Goal: Communication & Community: Answer question/provide support

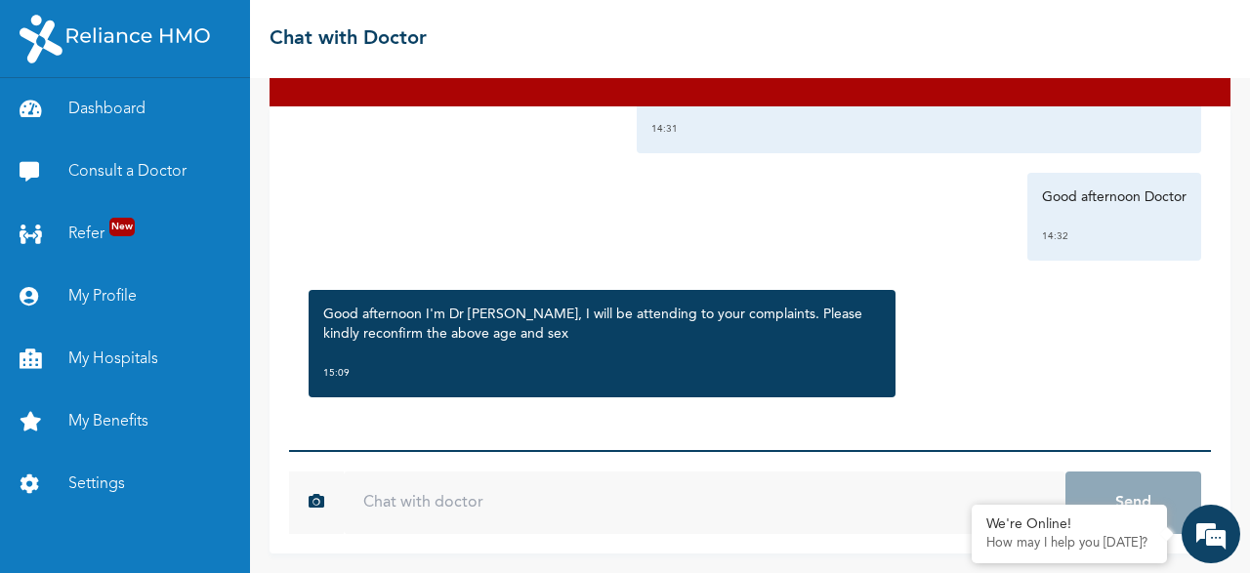
click at [525, 497] on input "text" at bounding box center [705, 503] width 722 height 63
type input "3"
type input "A"
type input "i"
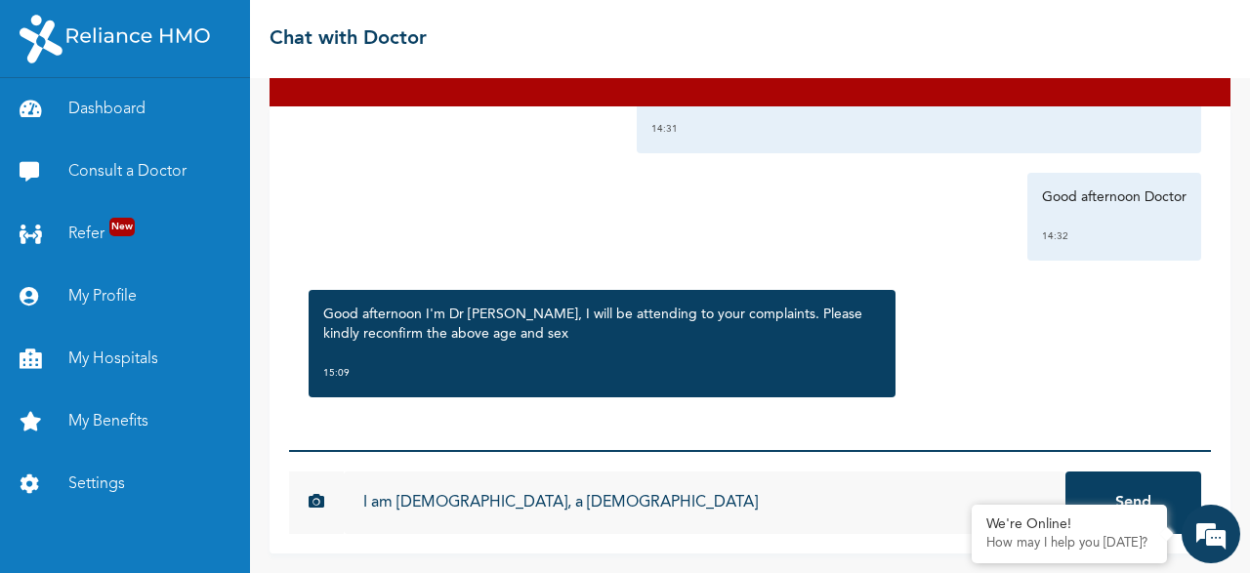
type input "I am [DEMOGRAPHIC_DATA], a [DEMOGRAPHIC_DATA]"
click at [1066, 472] on button "Send" at bounding box center [1134, 503] width 136 height 63
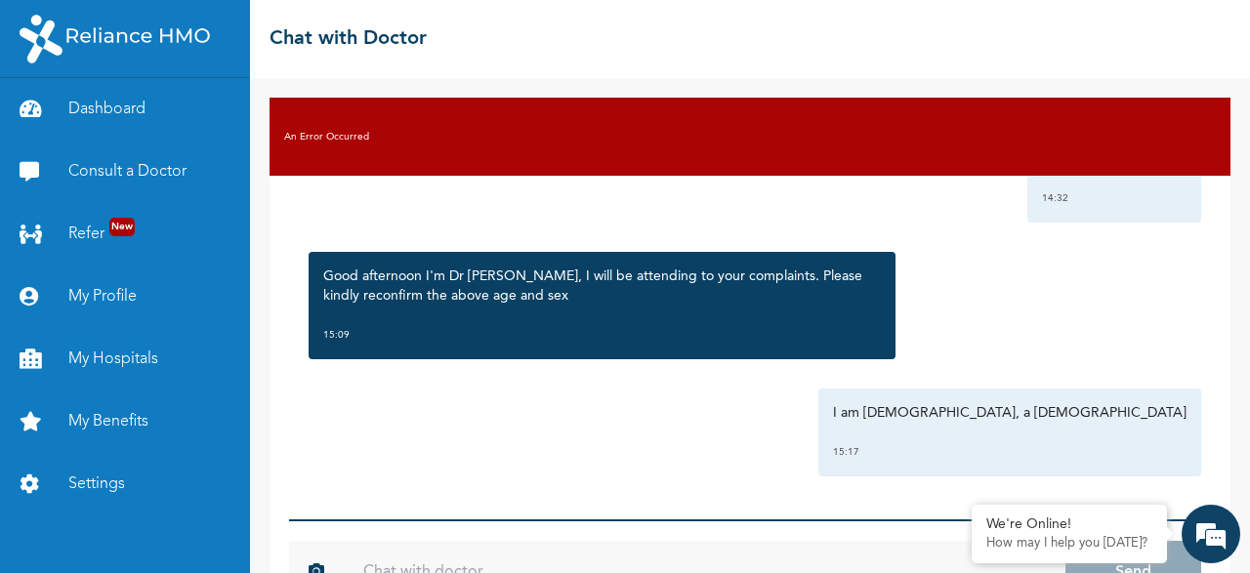
scroll to position [69, 0]
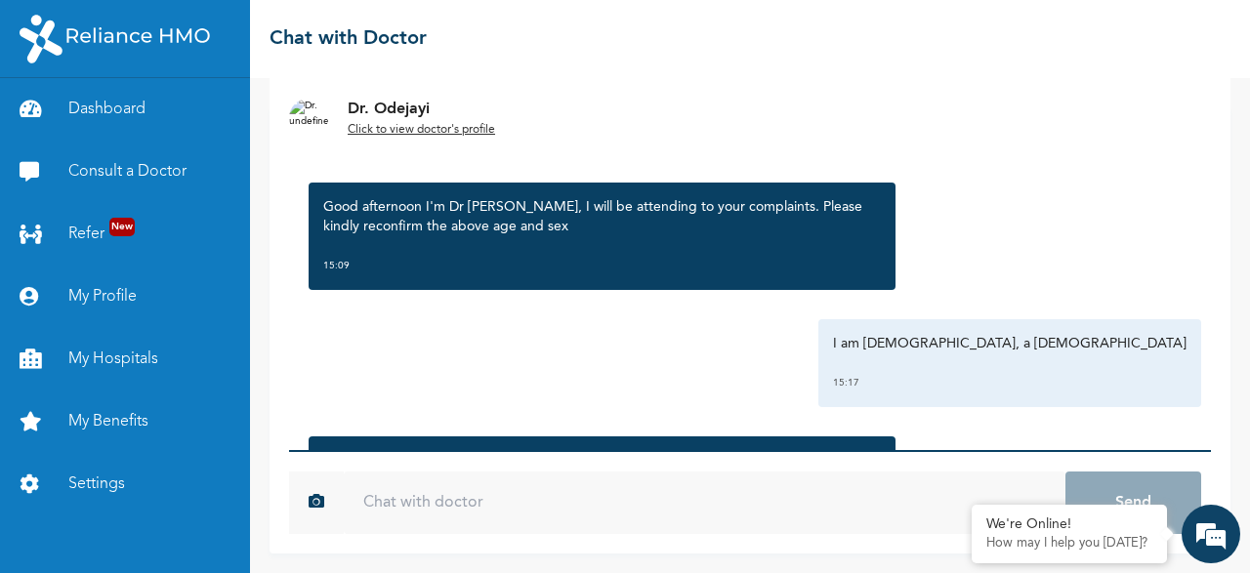
scroll to position [423, 0]
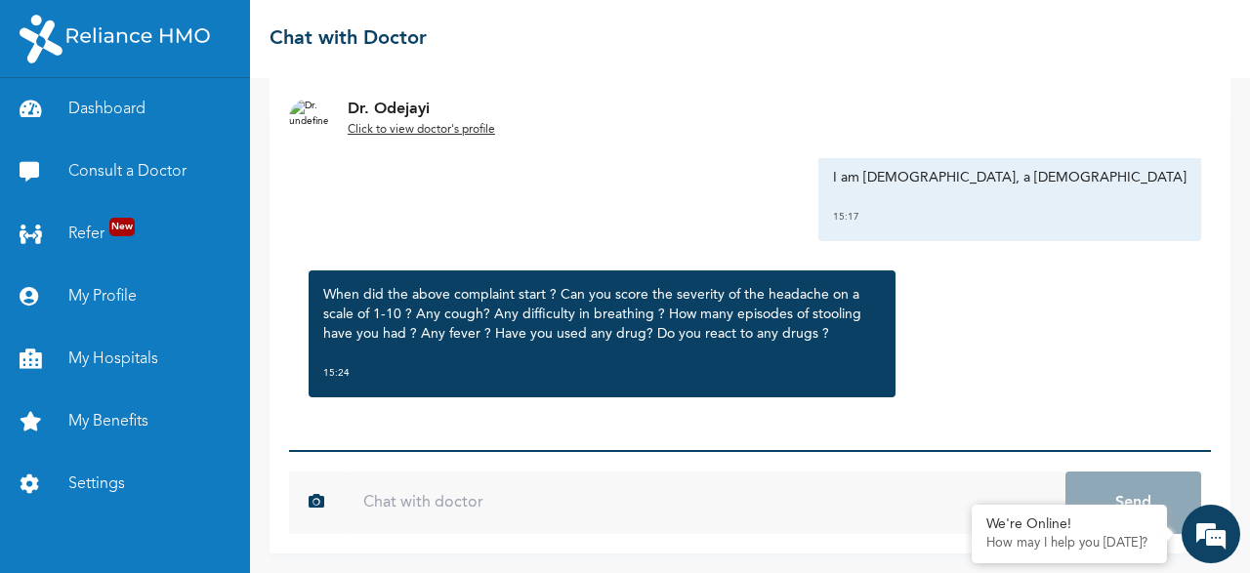
click at [552, 513] on input "text" at bounding box center [705, 503] width 722 height 63
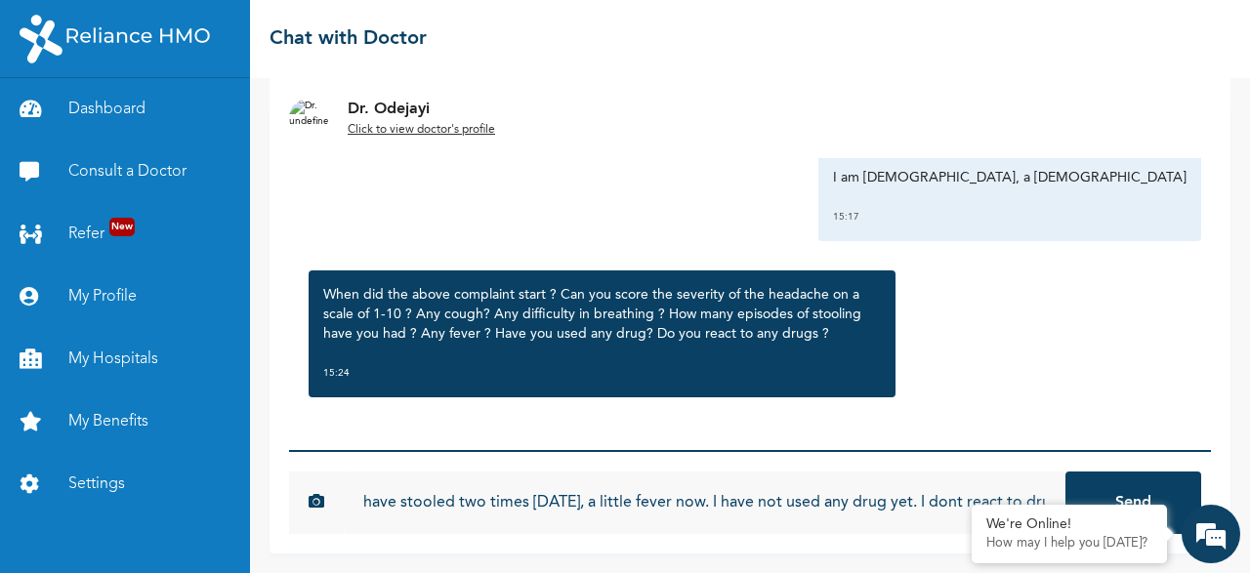
scroll to position [0, 609]
type input "the headache on a scale is 5, the cough is not persistent, a little difficult i…"
click at [1066, 472] on button "Send" at bounding box center [1134, 503] width 136 height 63
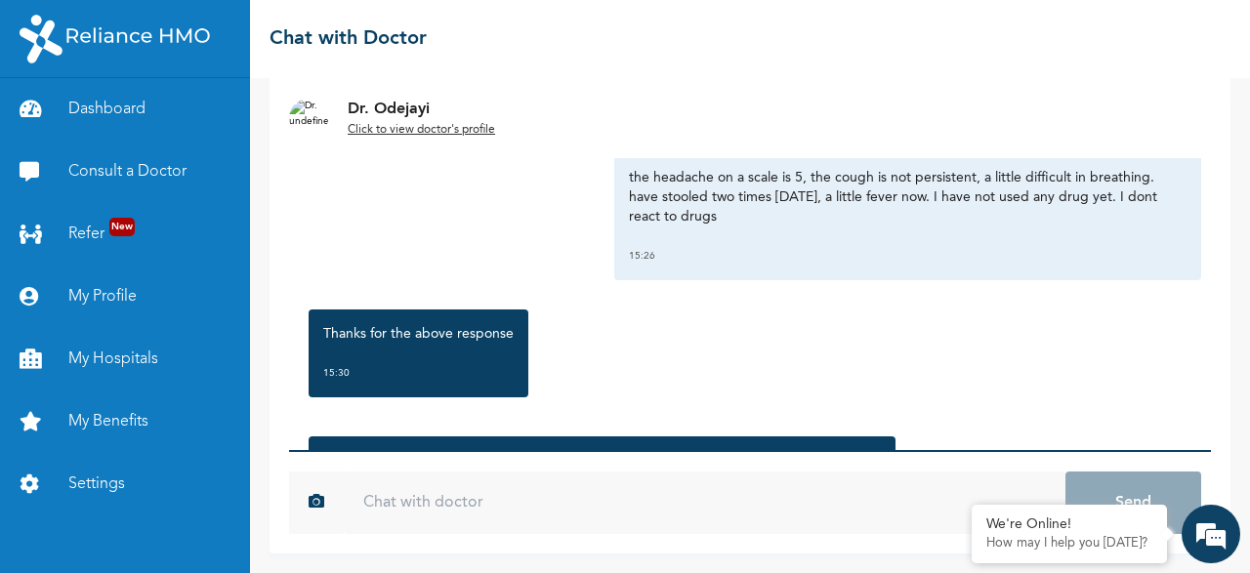
scroll to position [843, 0]
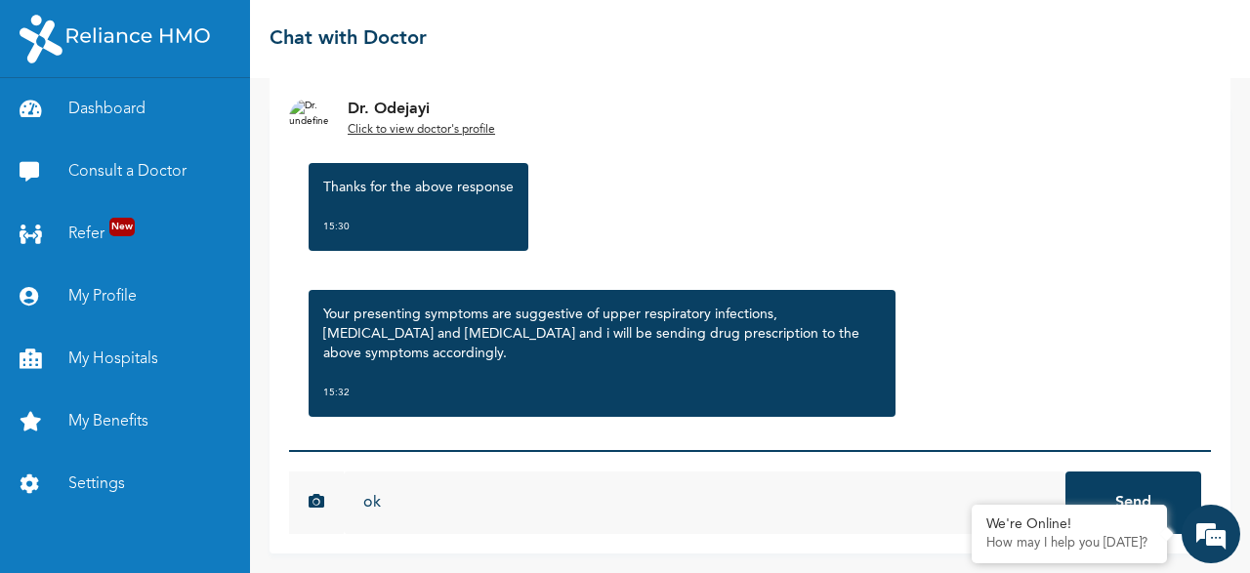
type input "ok"
click at [1066, 472] on button "Send" at bounding box center [1134, 503] width 136 height 63
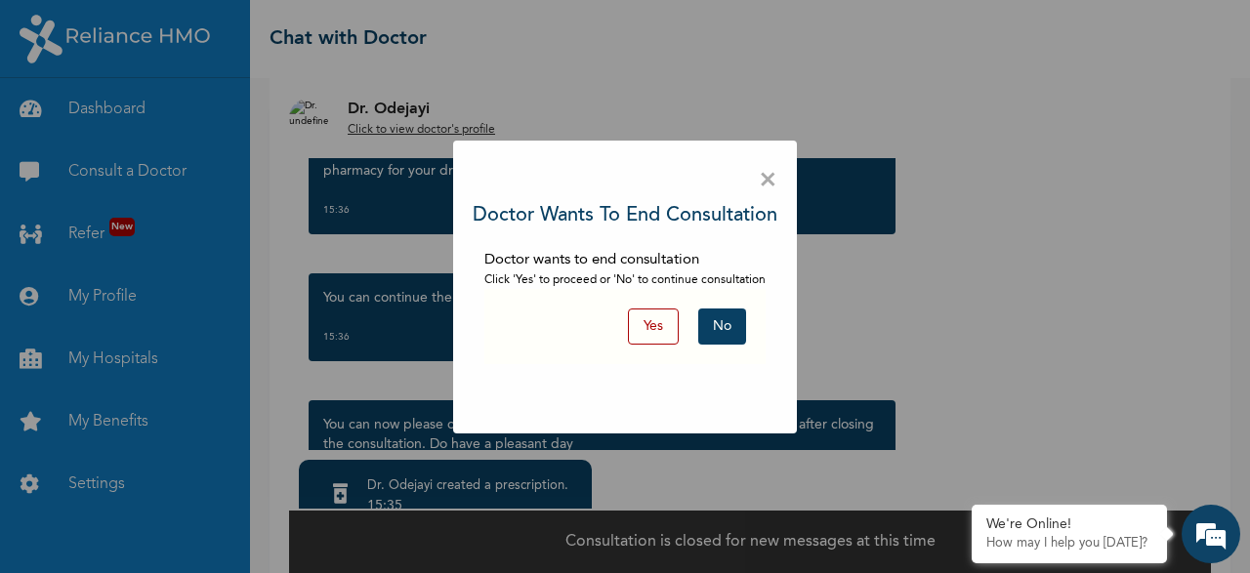
scroll to position [1319, 0]
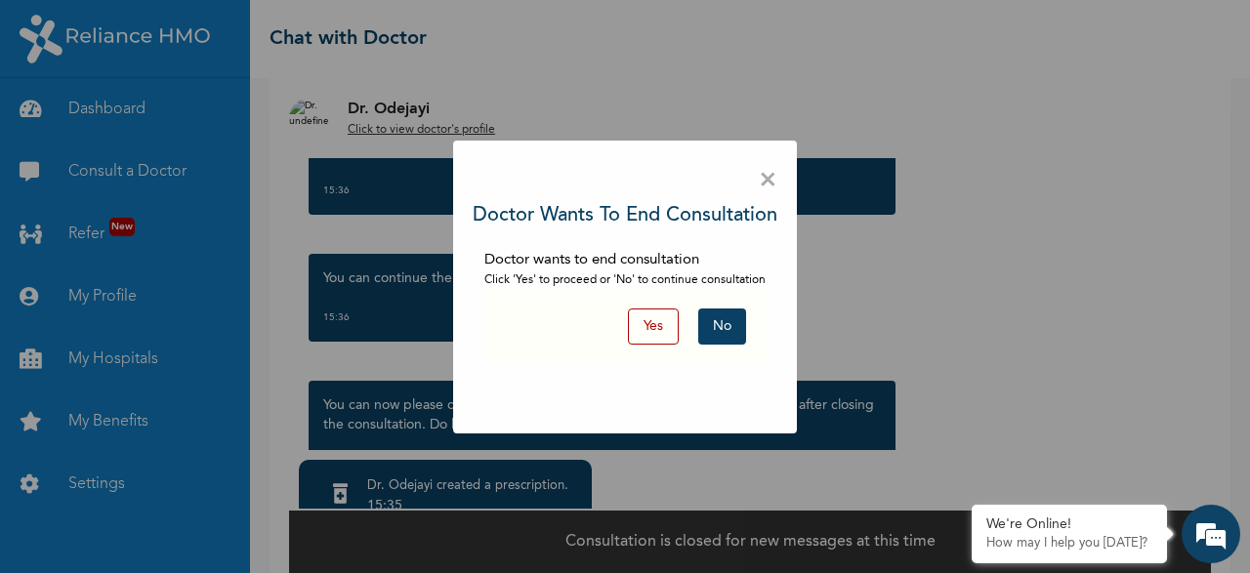
click at [650, 320] on button "Yes" at bounding box center [653, 327] width 51 height 36
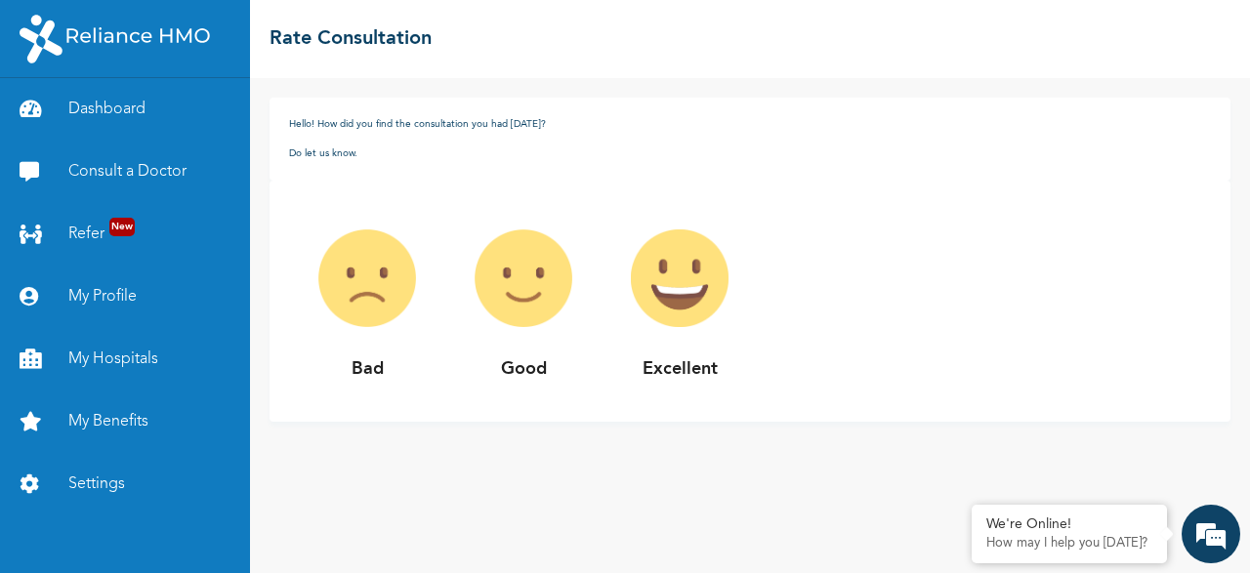
click at [602, 371] on p "Excellent" at bounding box center [680, 370] width 156 height 26
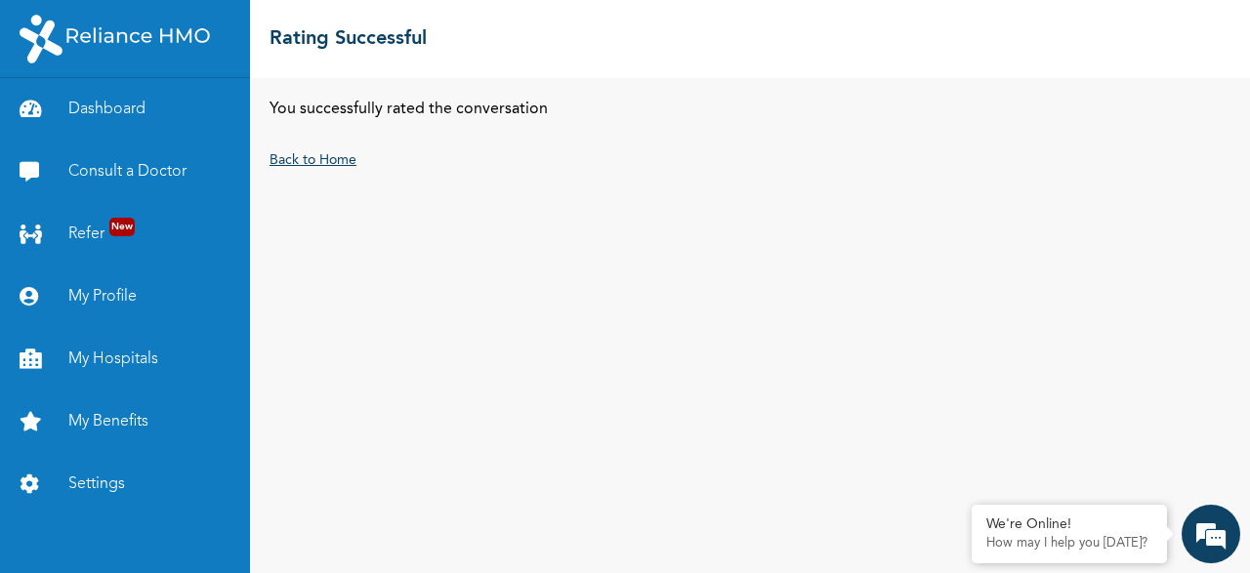
click at [334, 159] on link "Back to Home" at bounding box center [313, 160] width 87 height 14
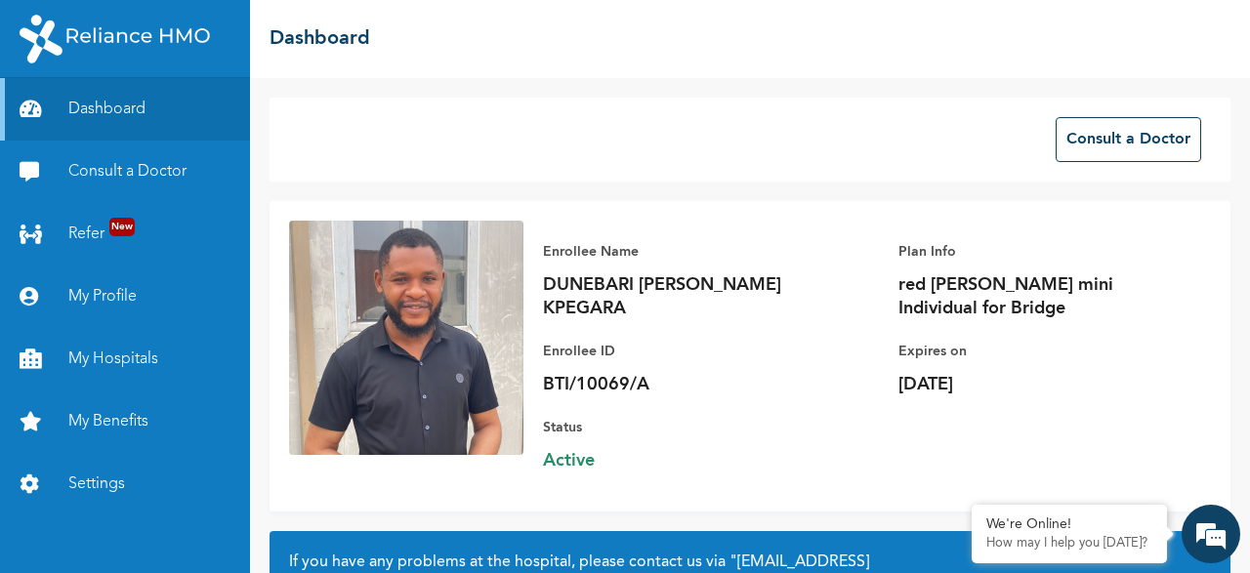
click at [1054, 147] on div "Consult a Doctor" at bounding box center [750, 140] width 961 height 84
click at [1076, 144] on button "Consult a Doctor" at bounding box center [1129, 139] width 146 height 45
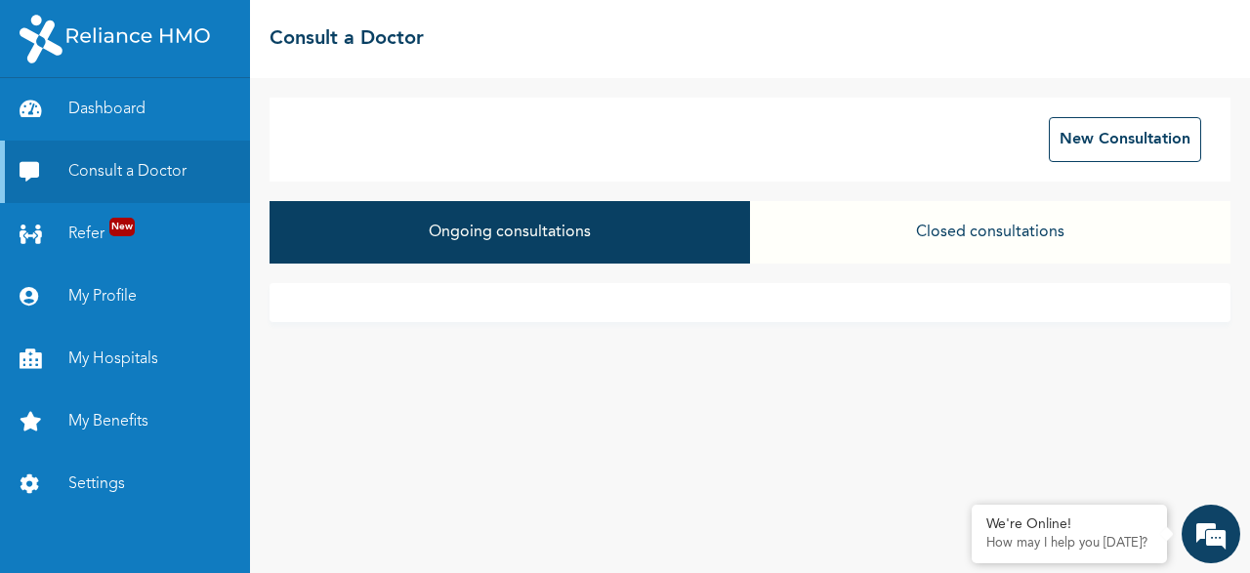
click at [665, 245] on button "Ongoing consultations" at bounding box center [510, 232] width 481 height 63
click at [967, 232] on button "Closed consultations" at bounding box center [990, 232] width 481 height 63
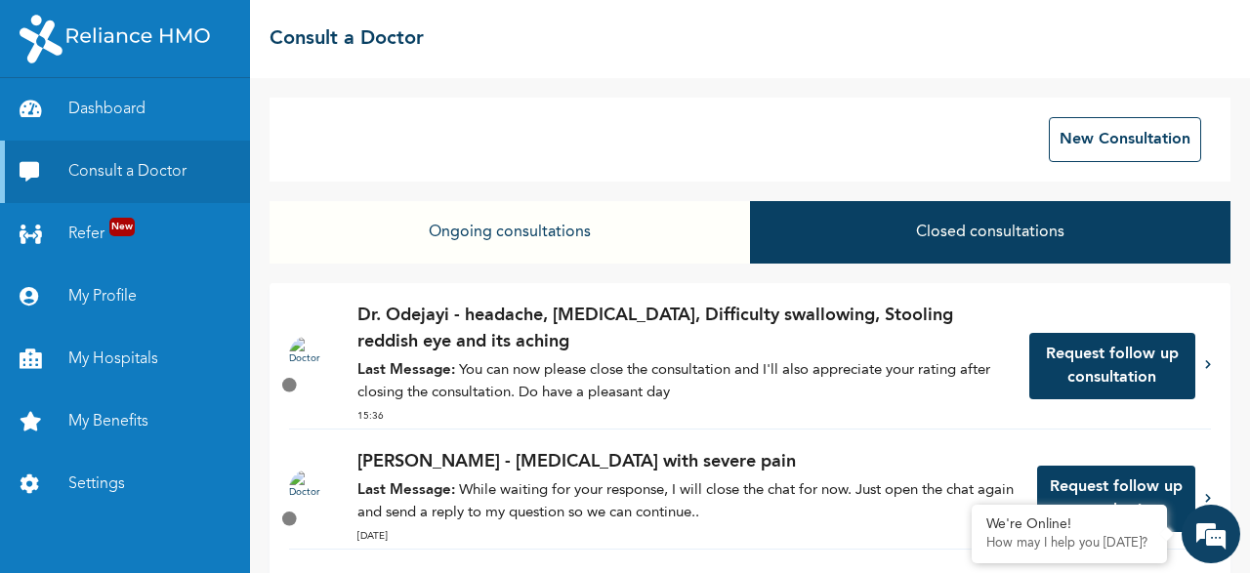
click at [693, 378] on p "Last Message: You can now please close the consultation and I'll also appreciat…" at bounding box center [683, 382] width 652 height 44
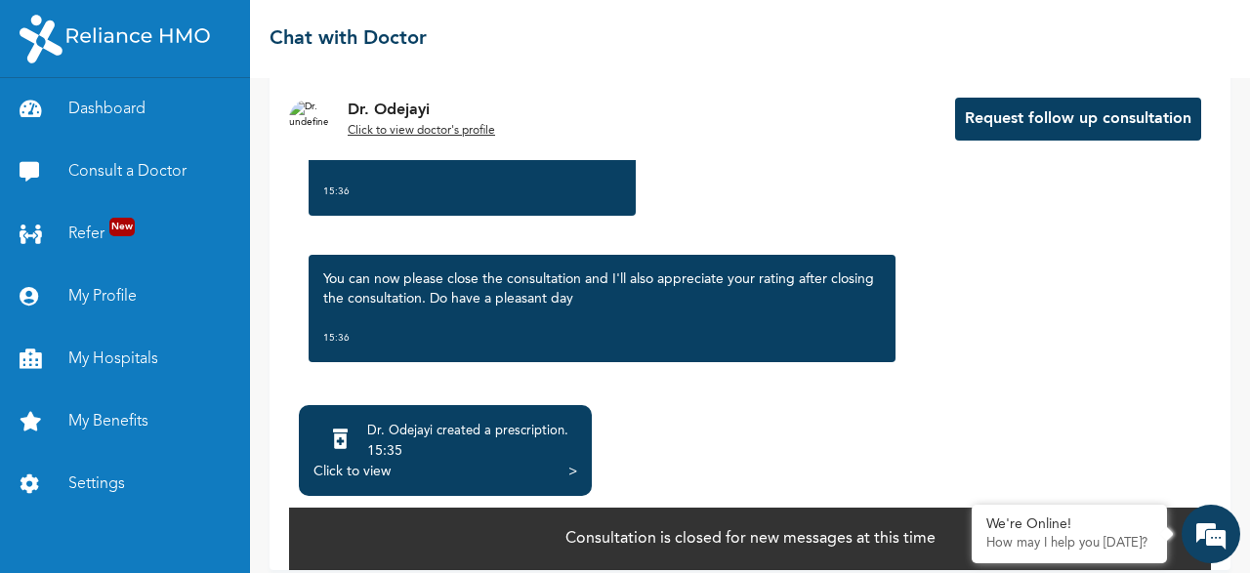
scroll to position [145, 0]
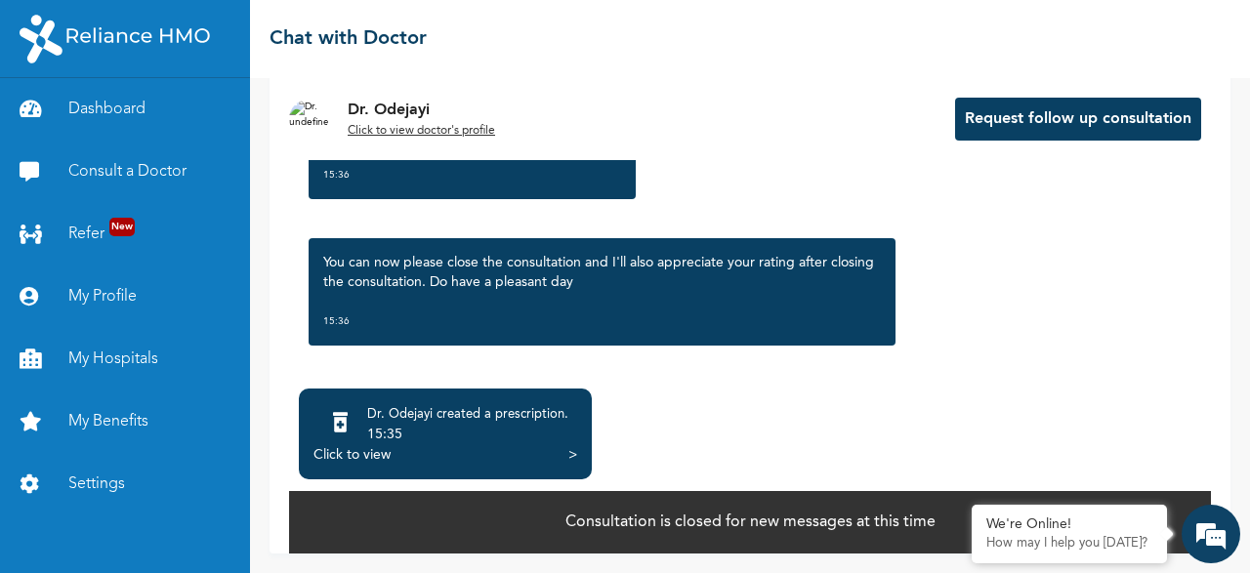
click at [545, 454] on div "Click to view >" at bounding box center [446, 455] width 264 height 20
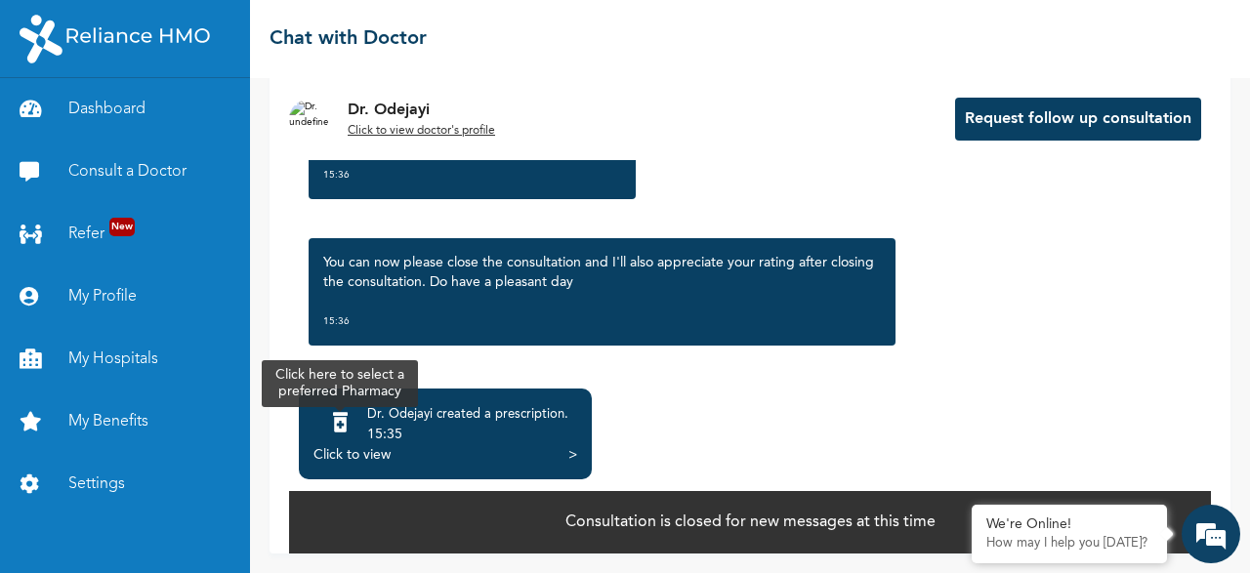
click at [345, 425] on icon at bounding box center [340, 423] width 15 height 20
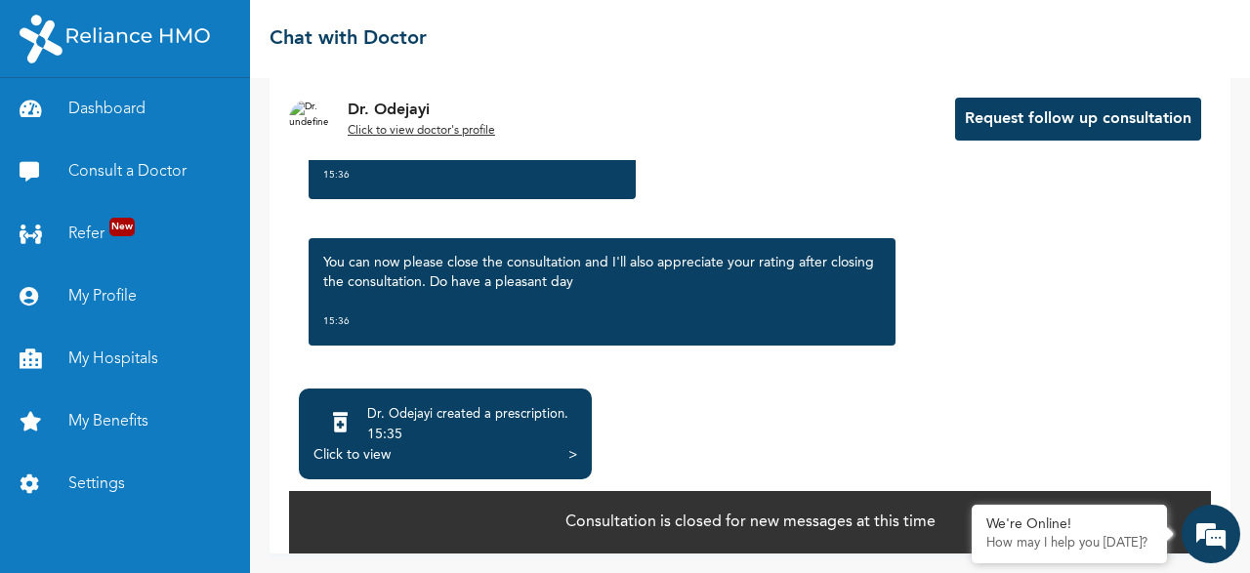
click at [335, 452] on div "Click to view" at bounding box center [352, 455] width 77 height 20
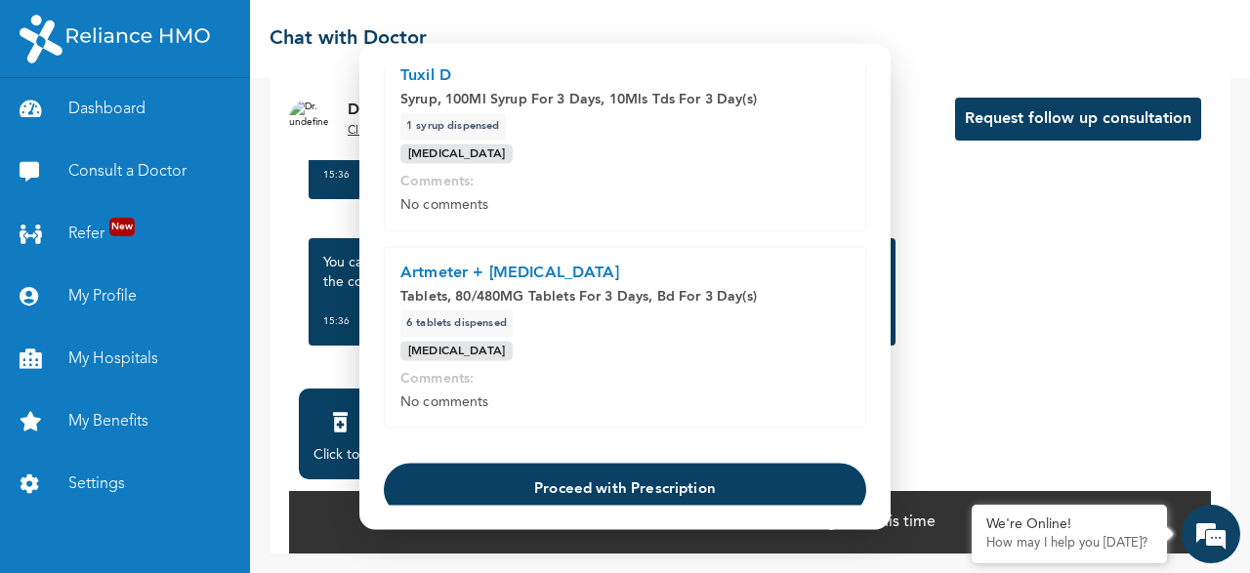
scroll to position [580, 0]
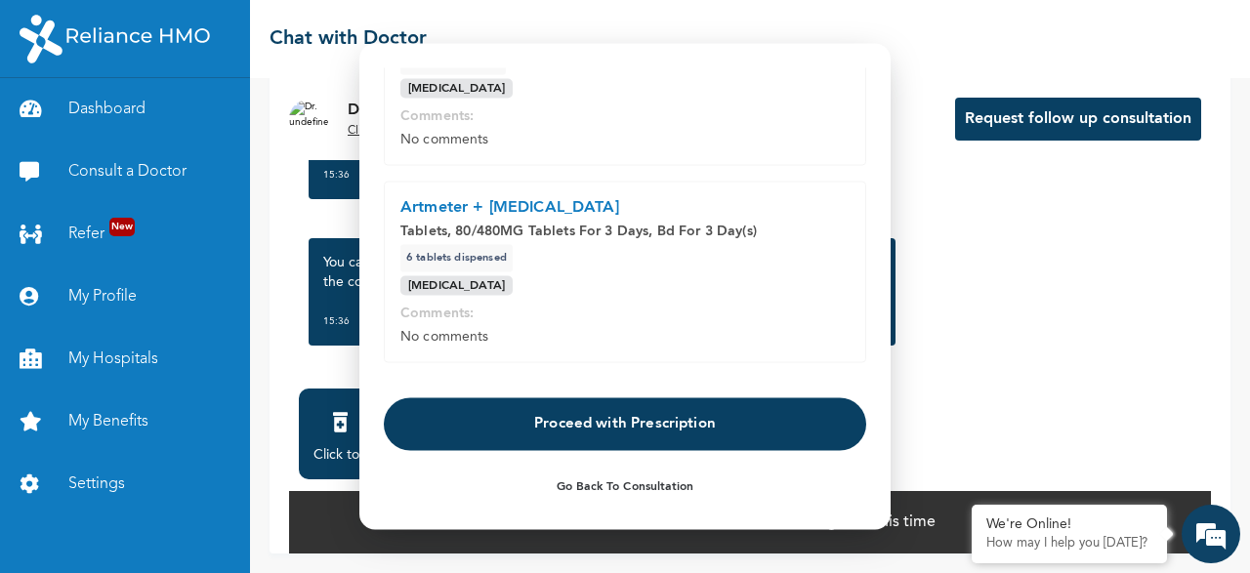
click at [555, 420] on button "Proceed with Prescription" at bounding box center [625, 425] width 483 height 53
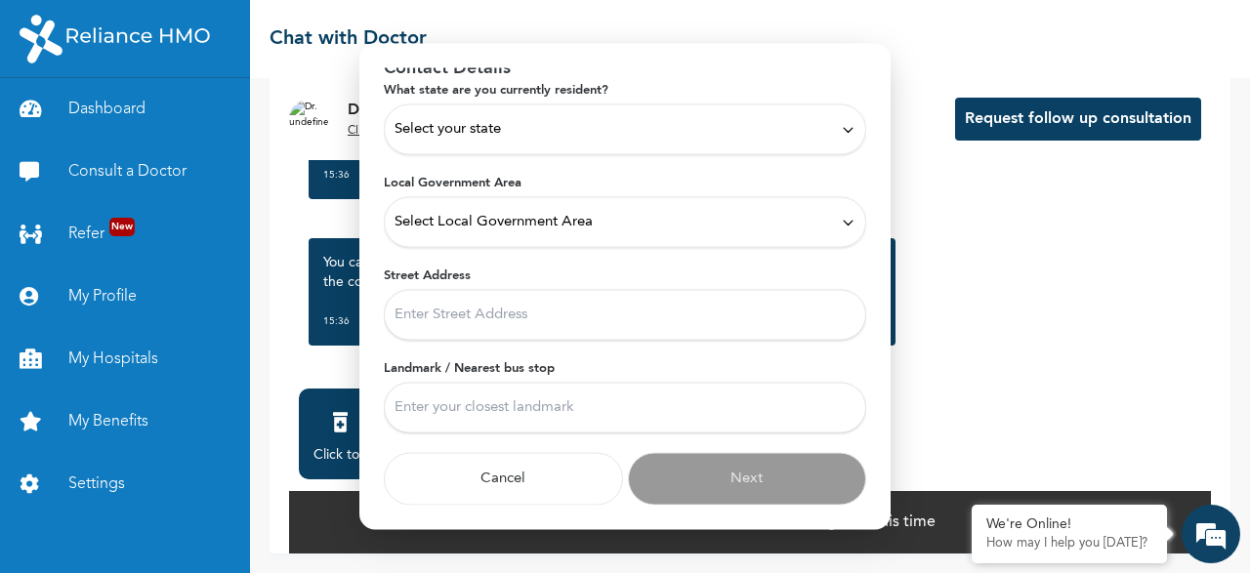
scroll to position [90, 0]
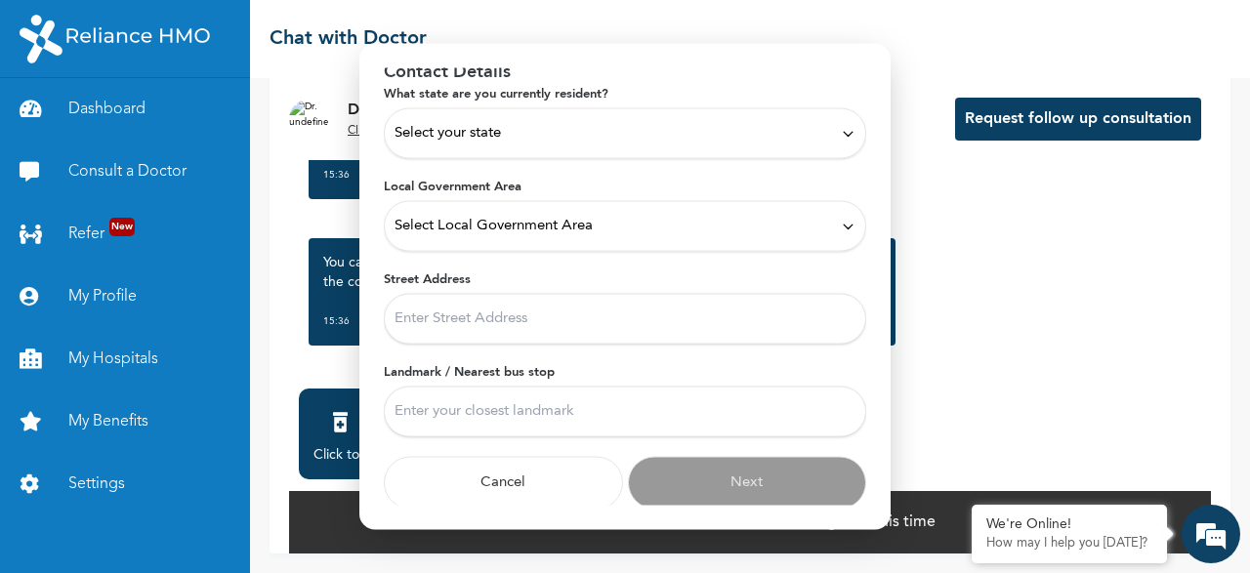
click at [499, 130] on span "Select your state" at bounding box center [448, 133] width 106 height 21
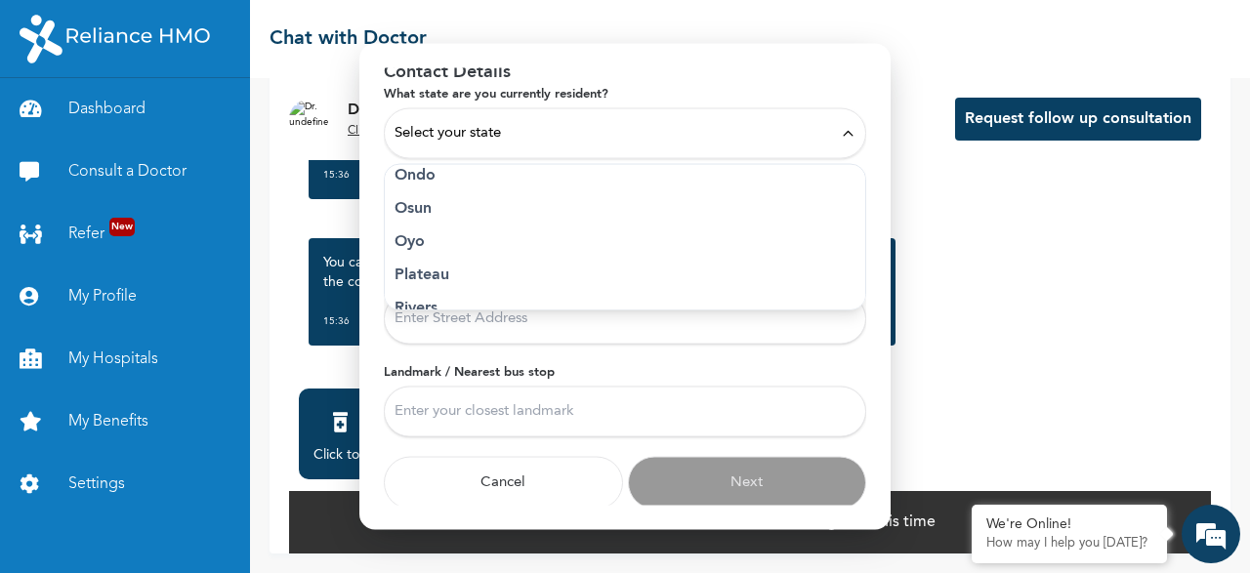
scroll to position [1022, 0]
click at [441, 230] on p "Rivers" at bounding box center [625, 232] width 461 height 23
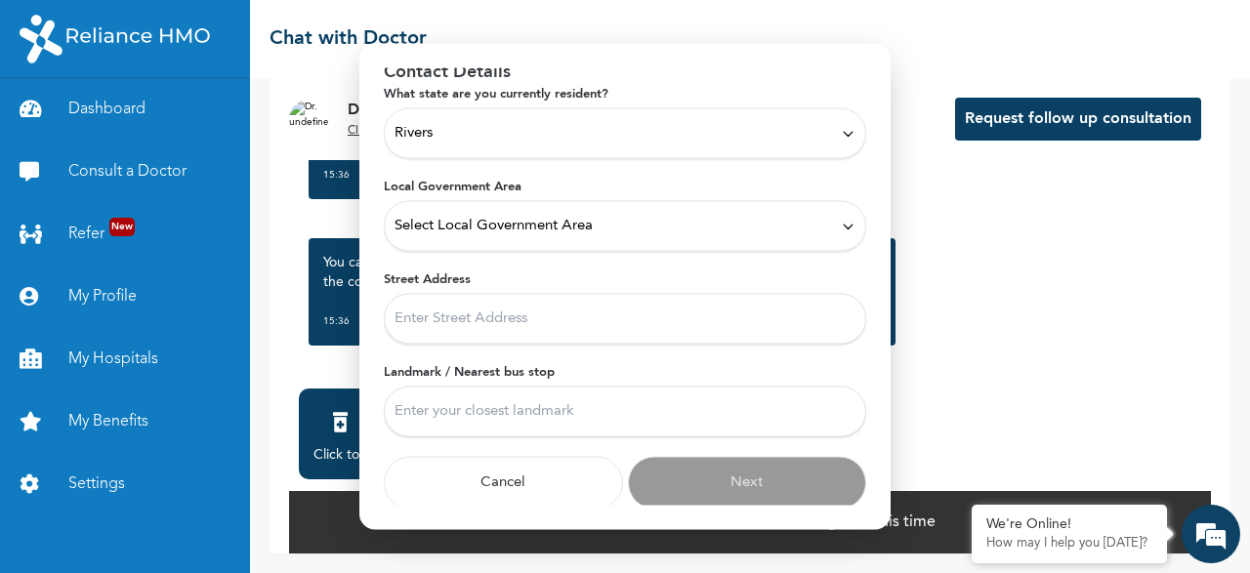
click at [499, 237] on div "Select Local Government Area" at bounding box center [625, 226] width 483 height 51
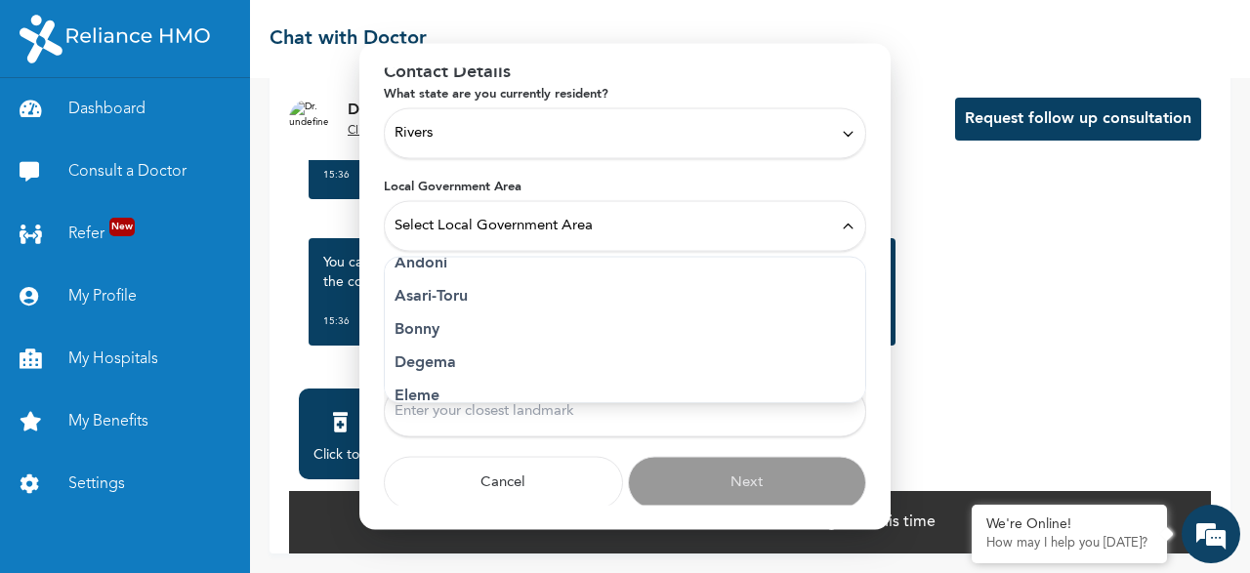
scroll to position [270, 0]
click at [438, 286] on p "Eleme" at bounding box center [625, 280] width 461 height 23
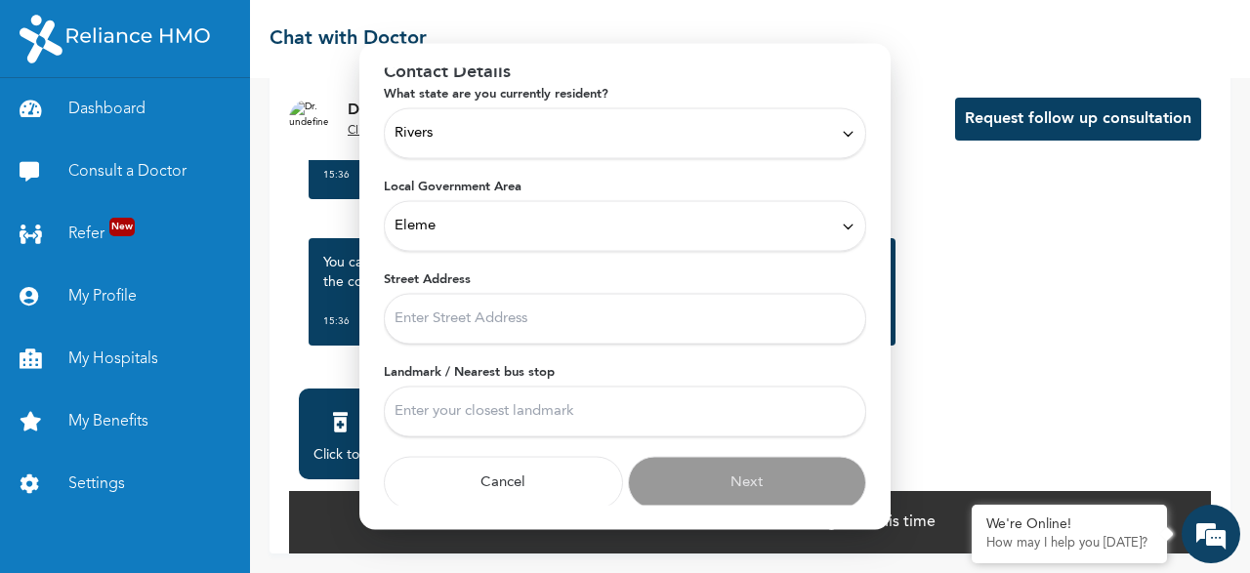
click at [467, 324] on input "Street Address" at bounding box center [625, 319] width 483 height 51
type input "l"
type input "a"
type input "Late Prof. Owate's compound by italian street, Alesa eleme"
click at [423, 411] on input "Landmark / Nearest bus stop" at bounding box center [625, 412] width 483 height 51
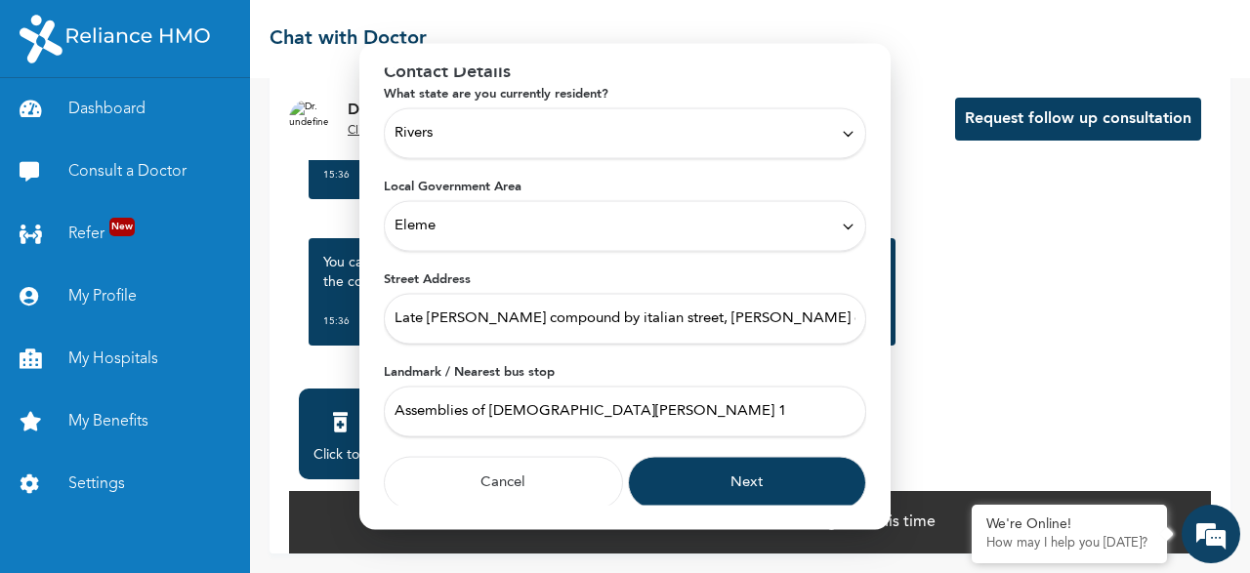
type input "Assemblies of God Church Alesa 1"
click at [660, 461] on button "Next" at bounding box center [747, 483] width 239 height 53
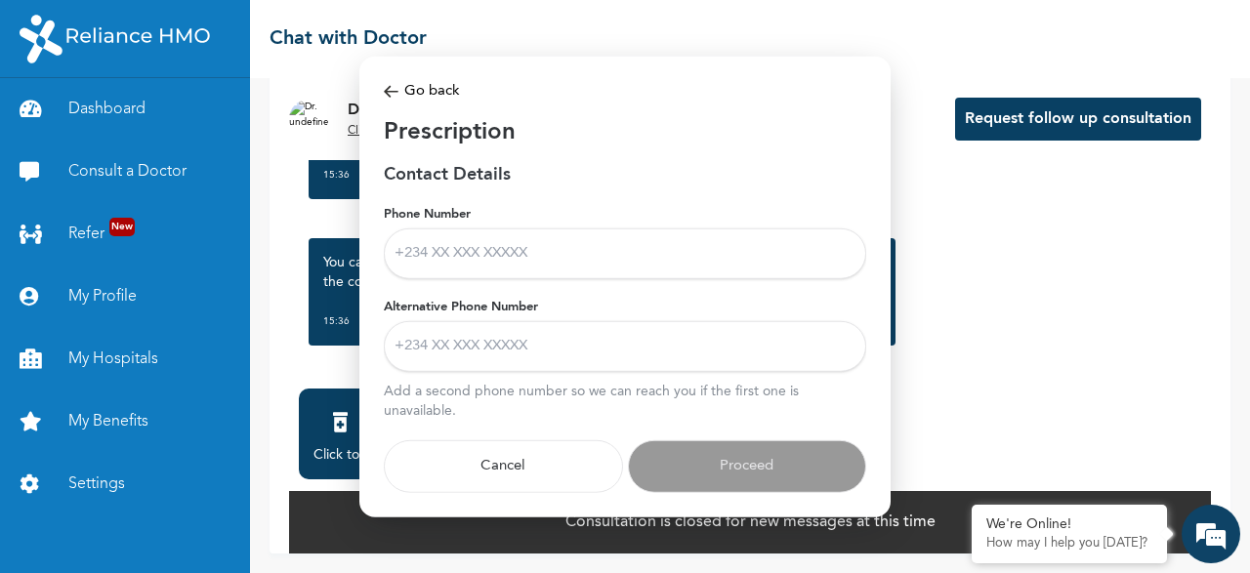
scroll to position [0, 0]
click at [451, 248] on input "Phone Number" at bounding box center [625, 254] width 483 height 51
type input "08120923574"
click at [462, 367] on input "Alternative Phone Number" at bounding box center [625, 346] width 483 height 51
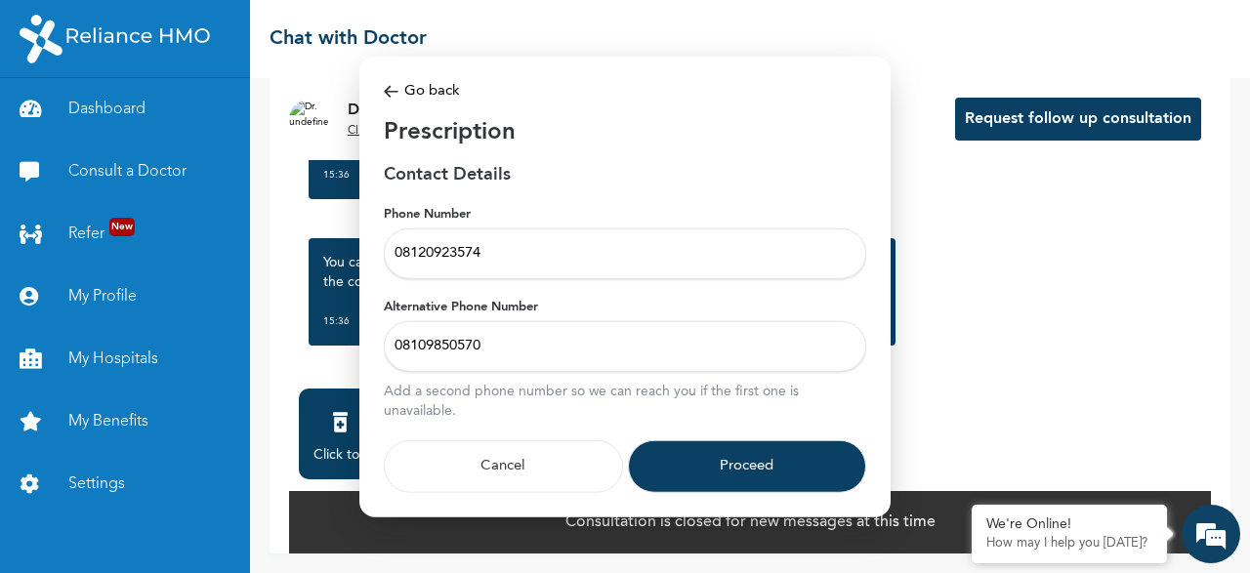
type input "08109850570"
click at [687, 459] on button "Proceed" at bounding box center [747, 467] width 239 height 53
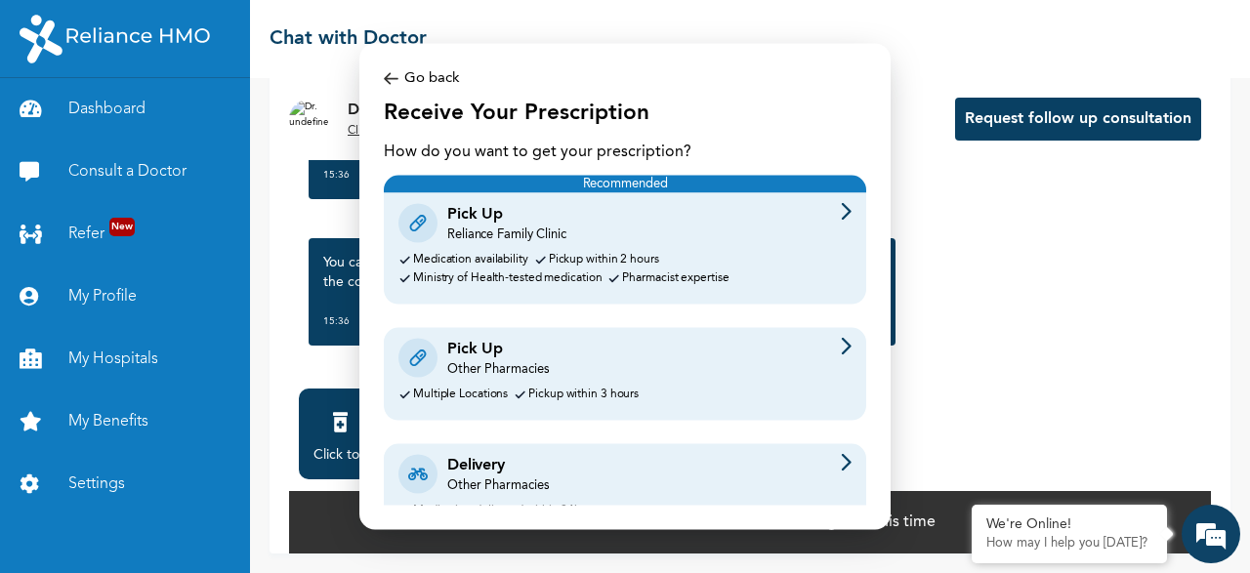
click at [560, 229] on div "Reliance Family Clinic" at bounding box center [506, 235] width 119 height 18
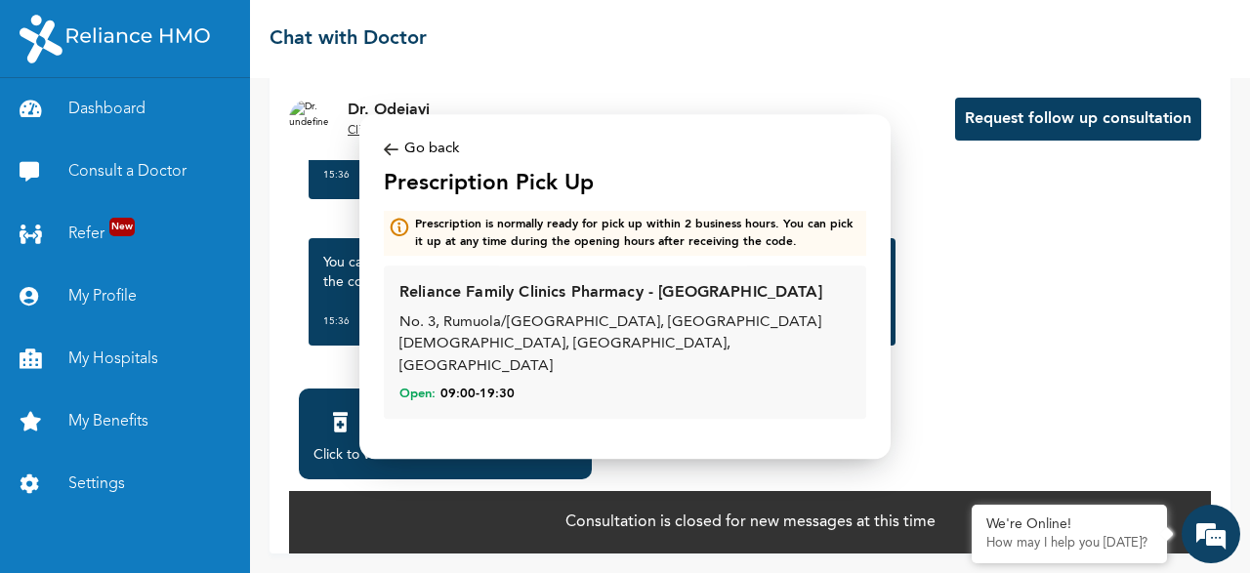
click at [386, 157] on img at bounding box center [391, 150] width 15 height 22
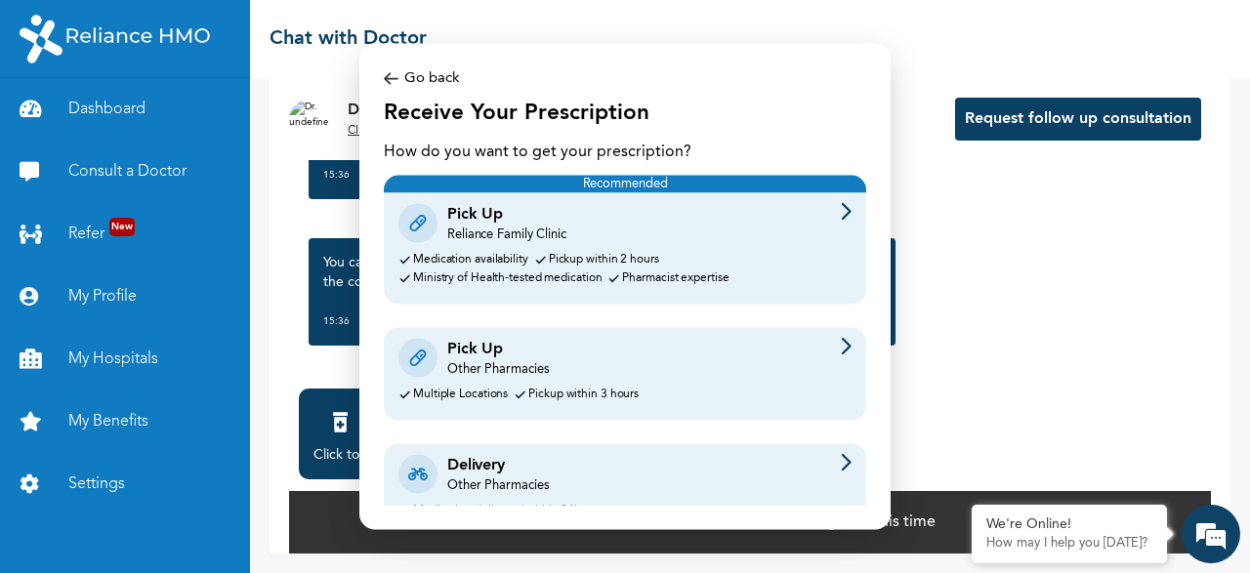
click at [566, 375] on div "Pick Up Other Pharmacies" at bounding box center [625, 357] width 453 height 41
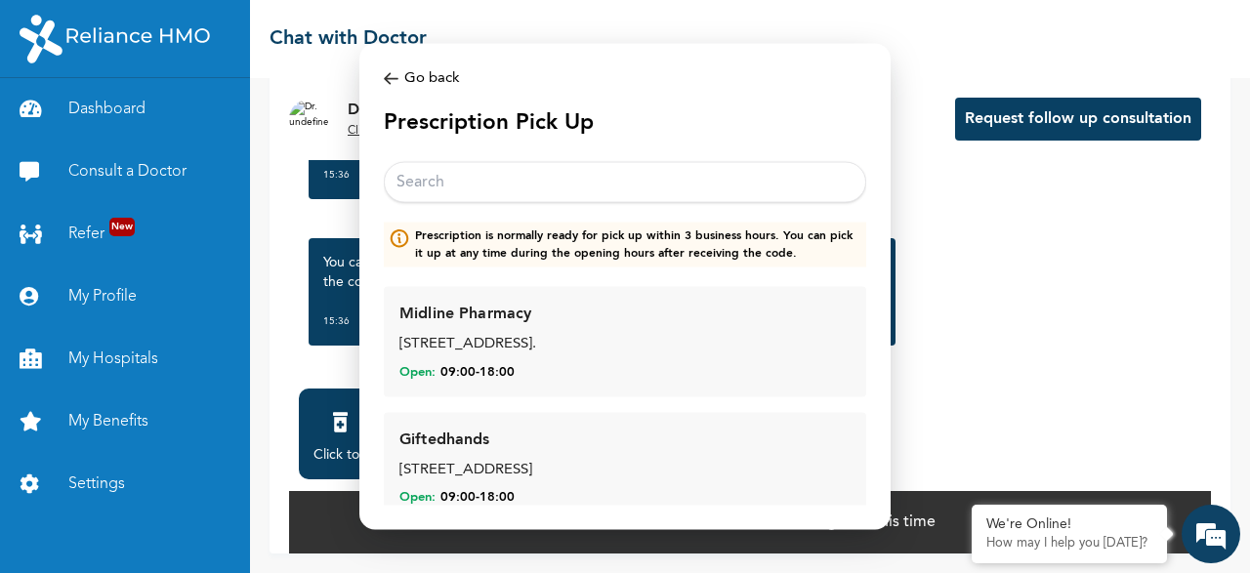
click at [564, 174] on input "text" at bounding box center [625, 182] width 483 height 41
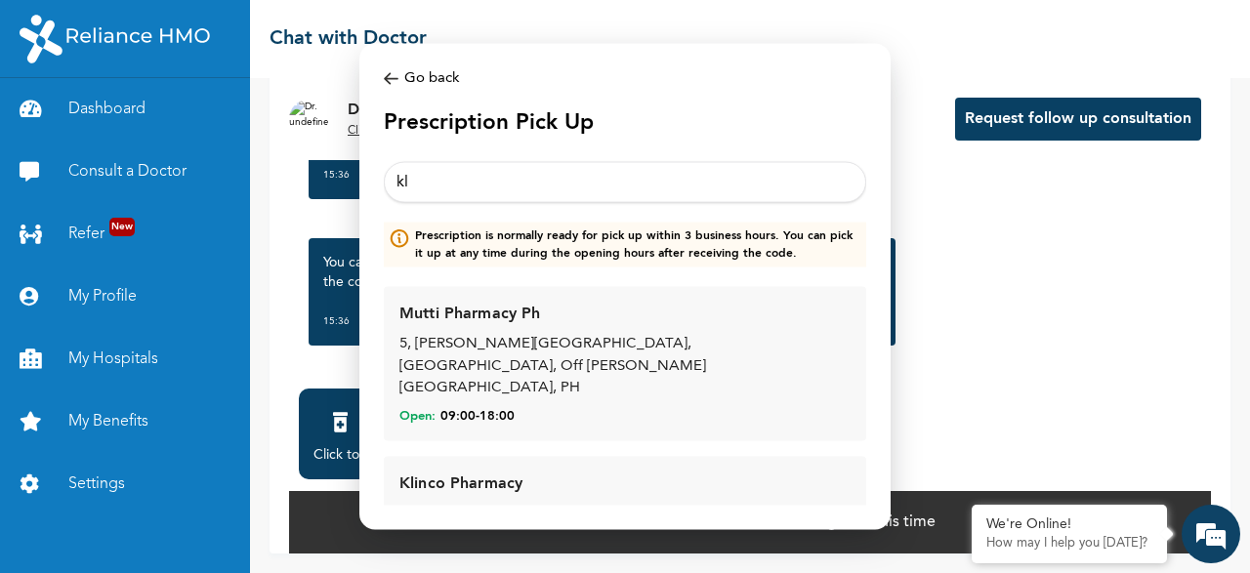
type input "kl"
click at [552, 472] on div "Klinco Pharmacy 49 refinery road alesa Eleme Port Harcourt Open: 09:00 - 18:00" at bounding box center [624, 511] width 451 height 79
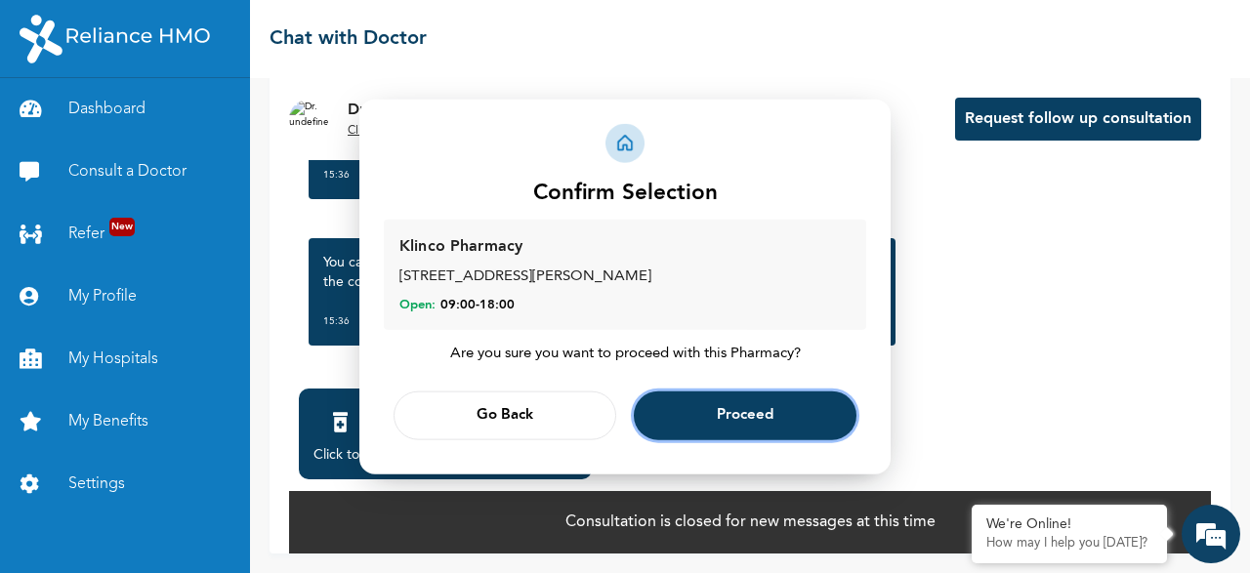
click at [717, 422] on button "Proceed" at bounding box center [745, 416] width 223 height 49
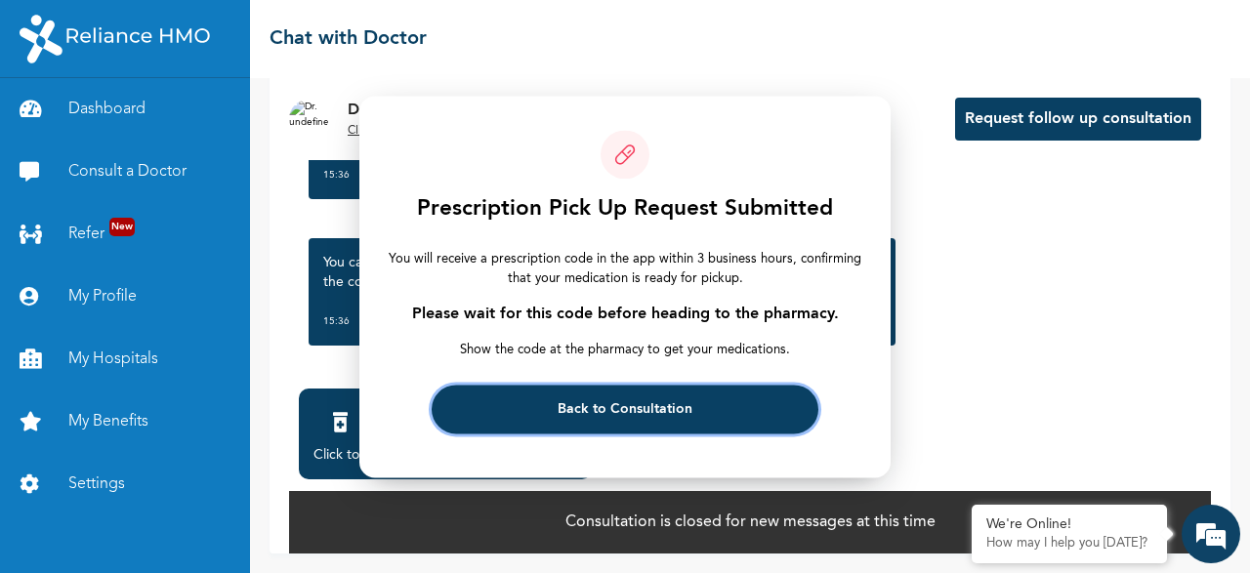
click at [717, 422] on button "Back to Consultation" at bounding box center [625, 409] width 386 height 49
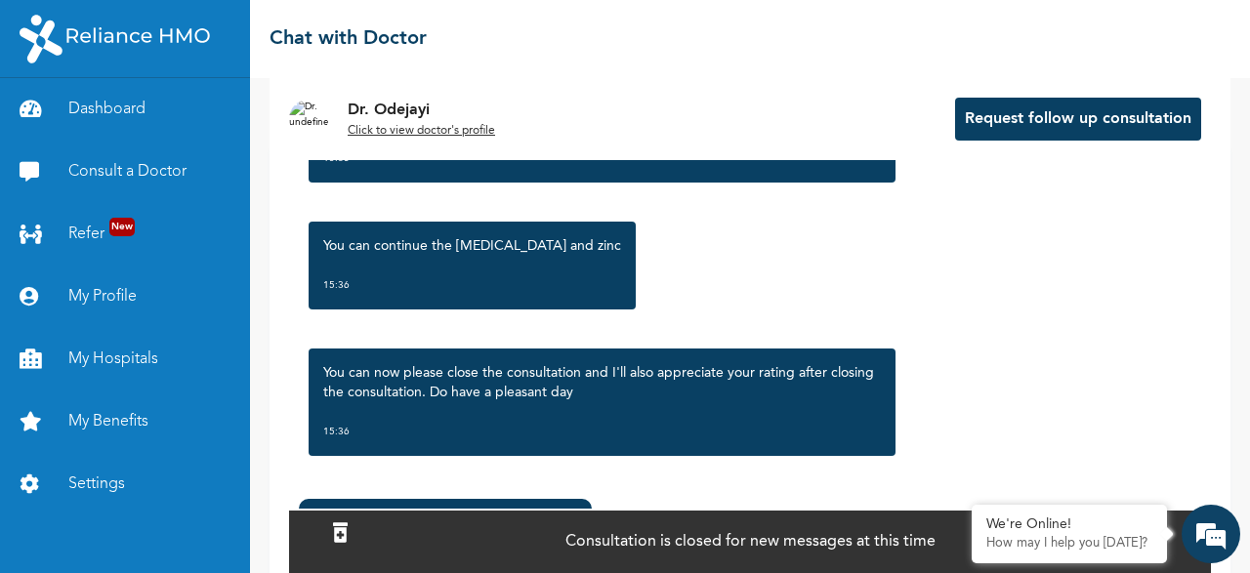
scroll to position [162, 0]
